Goal: Obtain resource: Download file/media

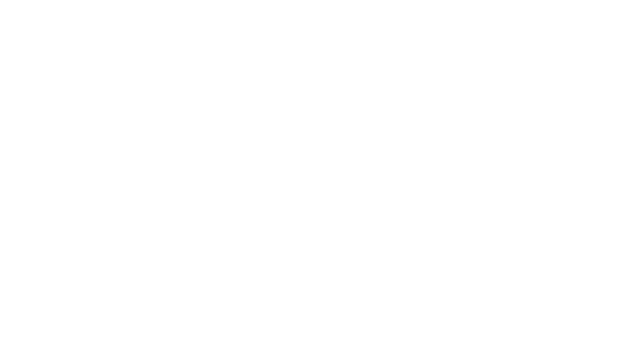
checkbox input "false"
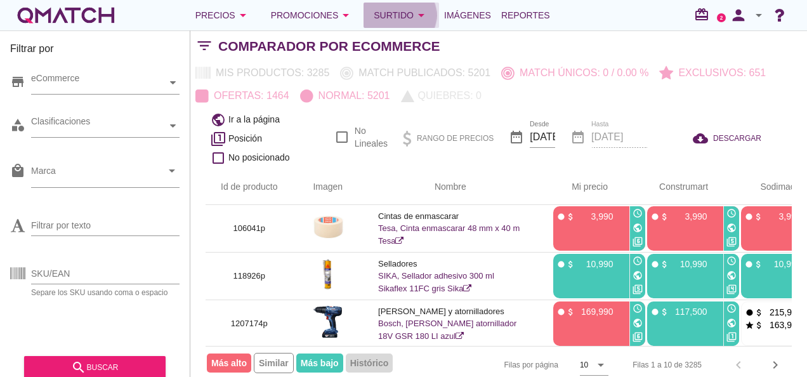
click at [374, 9] on div "Surtido arrow_drop_down" at bounding box center [401, 15] width 55 height 15
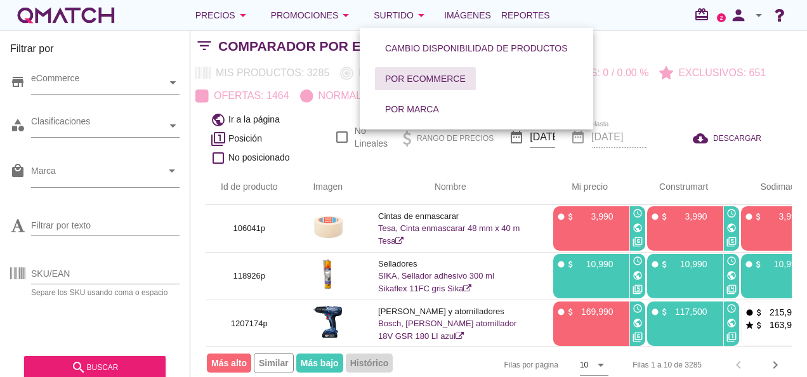
click at [390, 71] on button "Por eCommerce" at bounding box center [425, 78] width 101 height 23
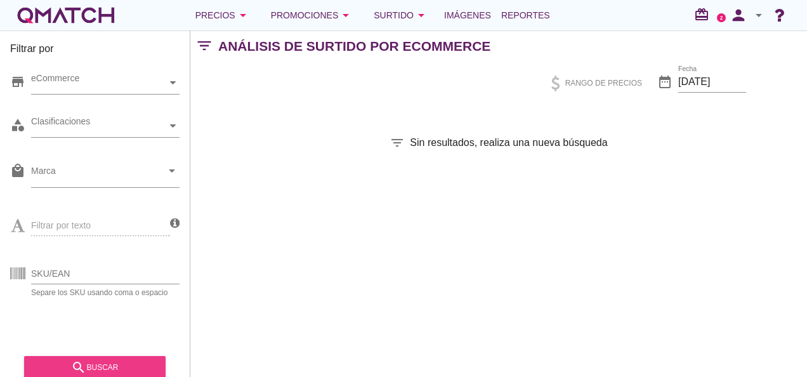
click at [100, 345] on div "search buscar" at bounding box center [94, 367] width 121 height 15
click at [96, 345] on button "search buscar" at bounding box center [95, 367] width 142 height 23
click at [99, 370] on div "search buscar" at bounding box center [94, 367] width 121 height 15
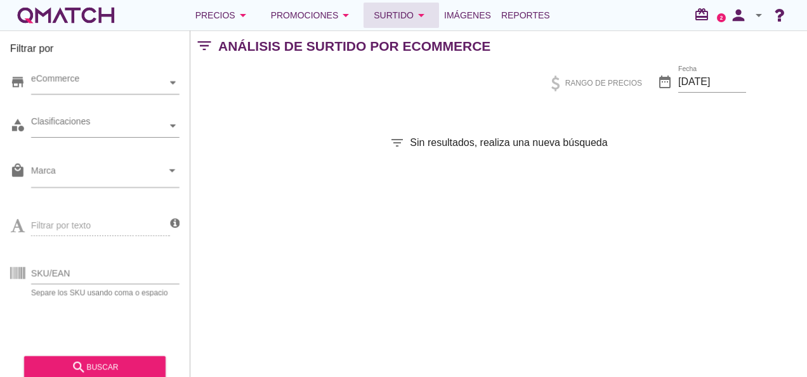
click at [377, 12] on div "Surtido arrow_drop_down" at bounding box center [401, 15] width 55 height 15
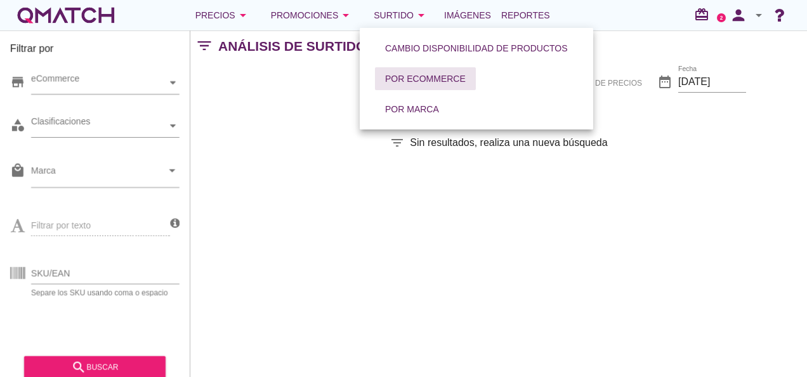
click at [390, 76] on div "Por eCommerce" at bounding box center [425, 78] width 81 height 13
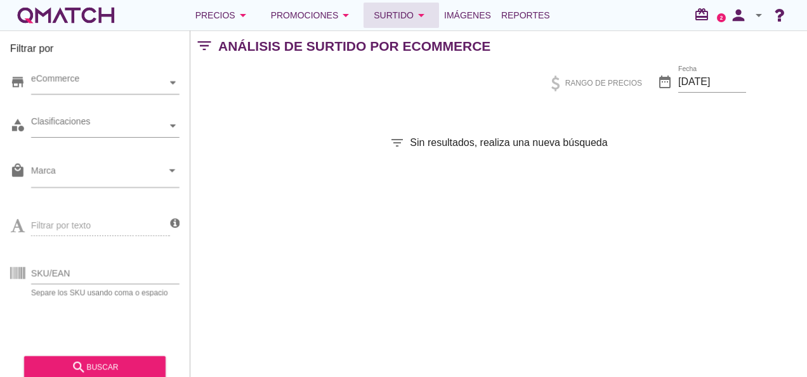
click at [375, 16] on div "Surtido arrow_drop_down" at bounding box center [401, 15] width 55 height 15
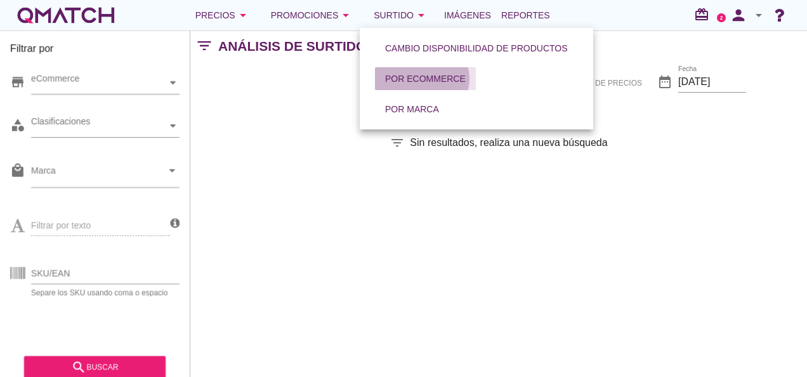
click at [405, 79] on div "Por eCommerce" at bounding box center [425, 78] width 81 height 13
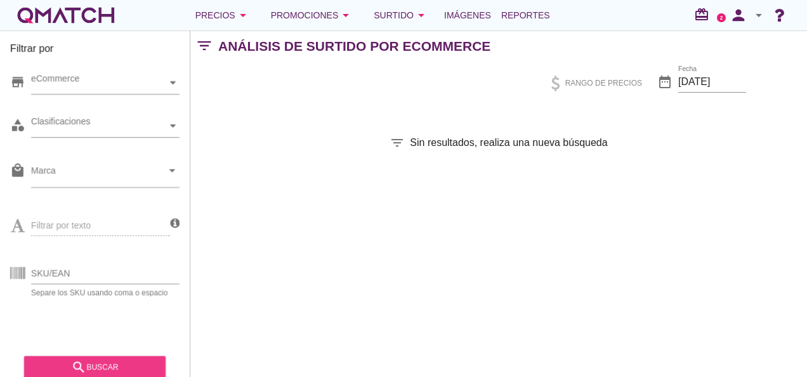
click at [112, 359] on div "search buscar" at bounding box center [94, 367] width 121 height 15
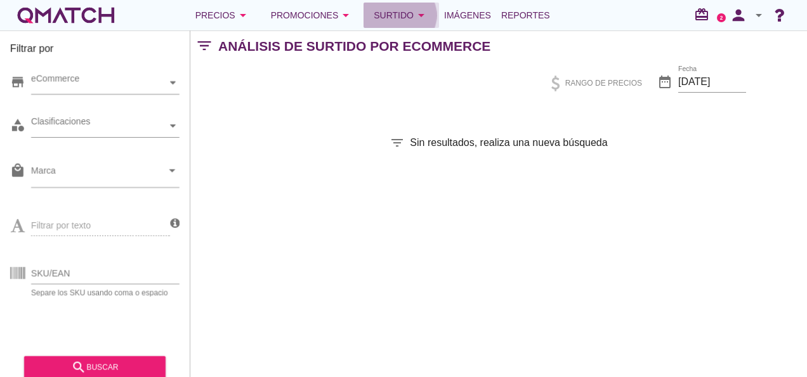
click at [376, 18] on div "Surtido arrow_drop_down" at bounding box center [401, 15] width 55 height 15
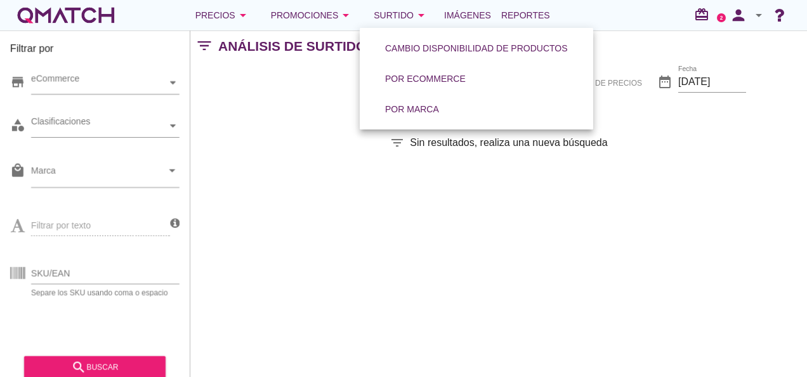
drag, startPoint x: 614, startPoint y: 143, endPoint x: 604, endPoint y: 134, distance: 14.0
click at [614, 143] on div "filter_list Sin resultados, realiza una nueva búsqueda" at bounding box center [498, 142] width 617 height 15
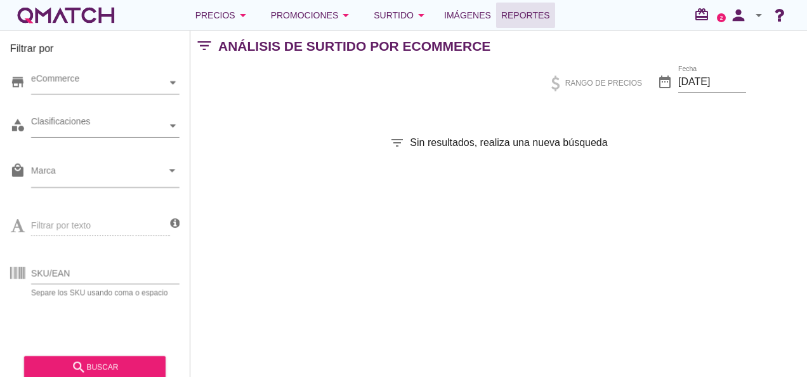
click at [515, 17] on span "Reportes" at bounding box center [525, 15] width 49 height 15
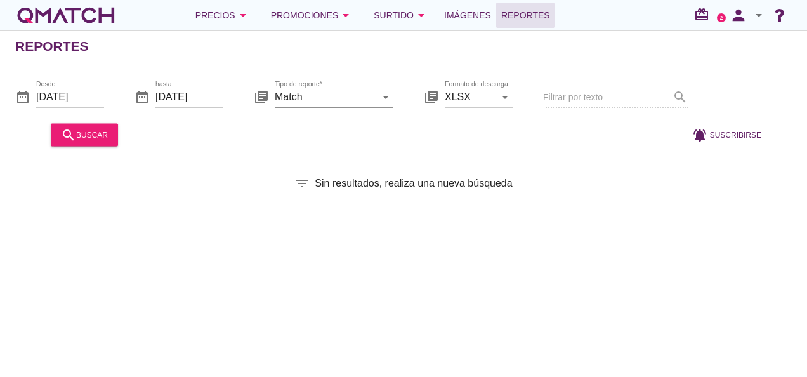
click at [335, 96] on input "Match" at bounding box center [325, 96] width 101 height 20
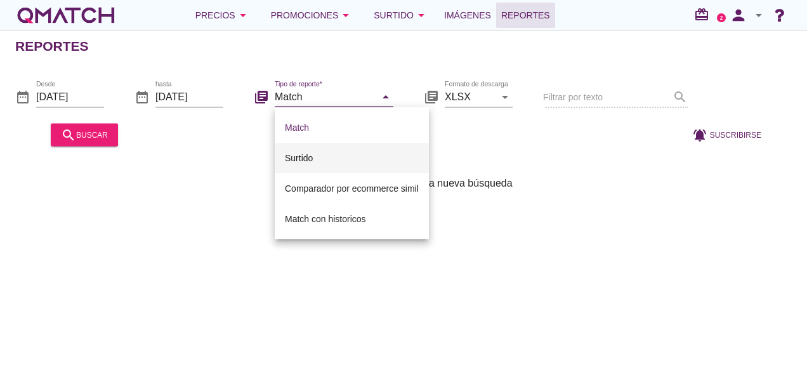
click at [339, 152] on div "Surtido" at bounding box center [352, 157] width 134 height 15
type input "Surtido"
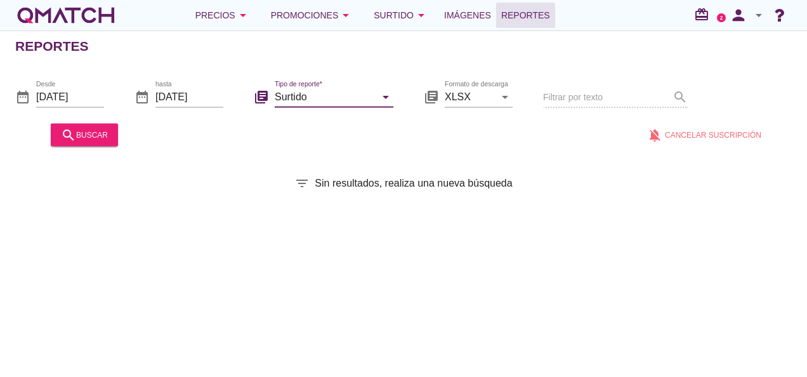
click at [446, 140] on div at bounding box center [377, 134] width 509 height 30
click at [106, 139] on button "search buscar" at bounding box center [84, 134] width 67 height 23
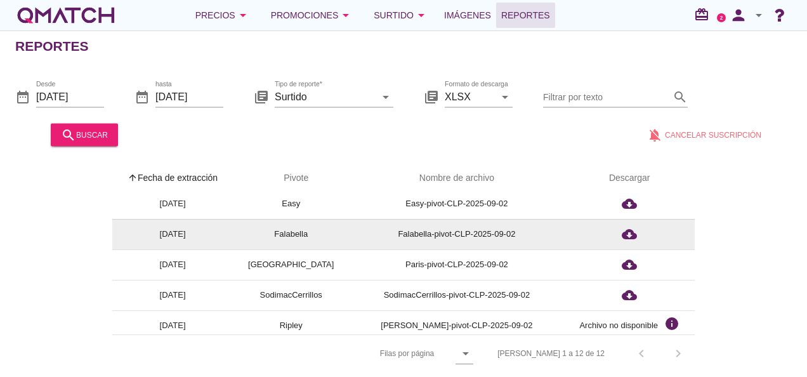
scroll to position [127, 0]
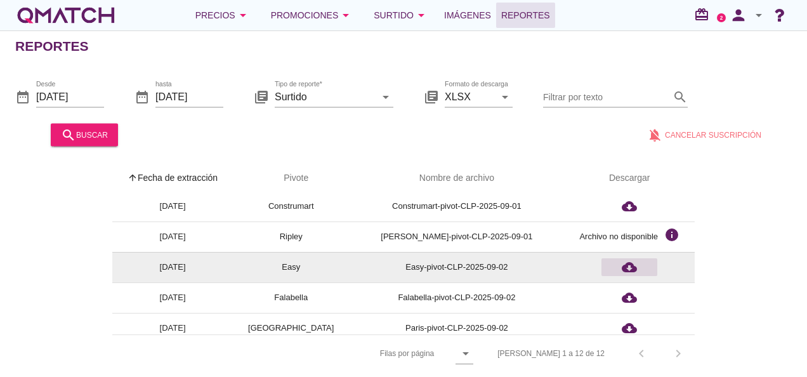
click at [626, 260] on icon "cloud_download" at bounding box center [629, 267] width 15 height 15
